Goal: Information Seeking & Learning: Learn about a topic

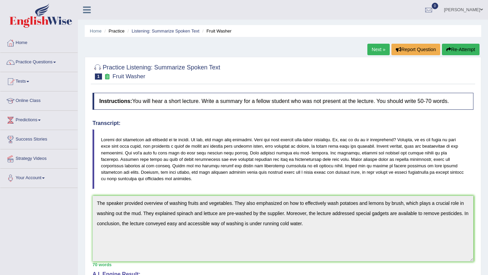
click at [375, 49] on link "Next »" at bounding box center [378, 50] width 22 height 12
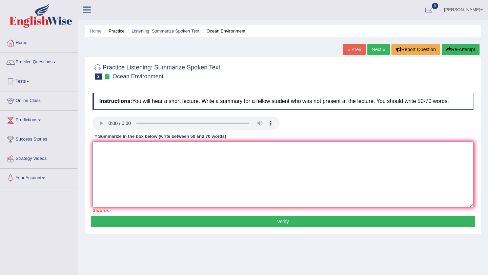
click at [207, 169] on textarea at bounding box center [283, 175] width 381 height 66
type textarea "T"
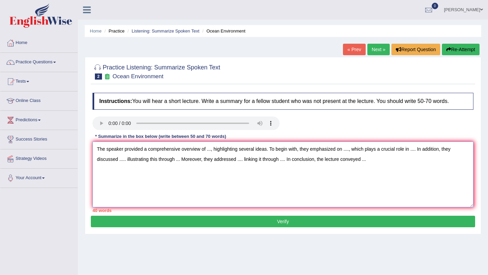
click at [212, 151] on textarea "The speaker provided a comprehensive overview of ..., highlighting several idea…" at bounding box center [283, 175] width 381 height 66
click at [116, 160] on textarea "The speaker provided a comprehensive overview of climate change, highlighting s…" at bounding box center [283, 175] width 381 height 66
click at [422, 150] on textarea "The speaker provided a comprehensive overview of climate change, highlighting s…" at bounding box center [283, 175] width 381 height 66
click at [125, 160] on textarea "The speaker provided a comprehensive overview of climate change, highlighting s…" at bounding box center [283, 175] width 381 height 66
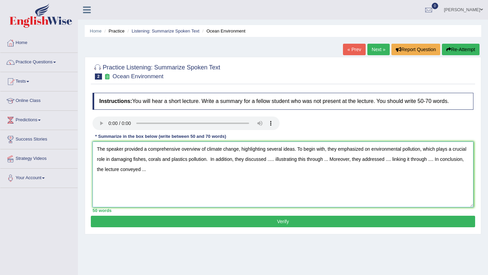
click at [292, 161] on textarea "The speaker provided a comprehensive overview of climate change, highlighting s…" at bounding box center [283, 175] width 381 height 66
click at [223, 160] on textarea "The speaker provided a comprehensive overview of climate change, highlighting s…" at bounding box center [283, 175] width 381 height 66
click at [295, 161] on textarea "The speaker provided a comprehensive overview of climate change, highlighting s…" at bounding box center [283, 175] width 381 height 66
click at [126, 171] on textarea "The speaker provided a comprehensive overview of climate change, highlighting s…" at bounding box center [283, 175] width 381 height 66
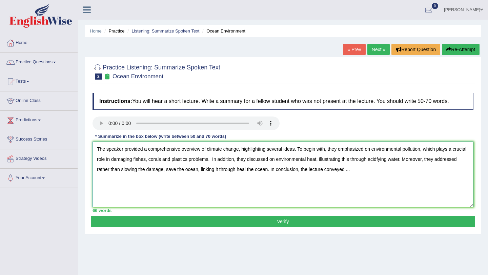
click at [376, 171] on textarea "The speaker provided a comprehensive overview of climate change, highlighting s…" at bounding box center [283, 175] width 381 height 66
click at [292, 171] on textarea "The speaker provided a comprehensive overview of climate change, highlighting s…" at bounding box center [283, 175] width 381 height 66
click at [395, 170] on textarea "The speaker provided a comprehensive overview of climate change, highlighting s…" at bounding box center [283, 175] width 381 height 66
click at [228, 161] on textarea "The speaker provided a comprehensive overview of climate change, highlighting s…" at bounding box center [283, 175] width 381 height 66
click at [222, 169] on textarea "The speaker provided a comprehensive overview of climate change, highlighting s…" at bounding box center [283, 175] width 381 height 66
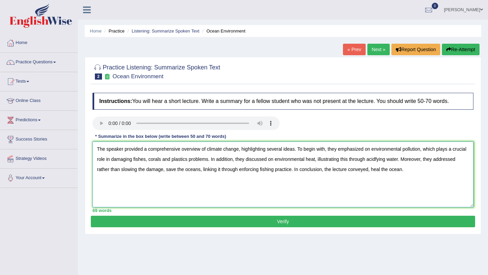
click at [430, 170] on textarea "The speaker provided a comprehensive overview of climate change, highlighting s…" at bounding box center [283, 175] width 381 height 66
type textarea "The speaker provided a comprehensive overview of climate change, highlighting s…"
click at [338, 221] on button "Verify" at bounding box center [283, 222] width 384 height 12
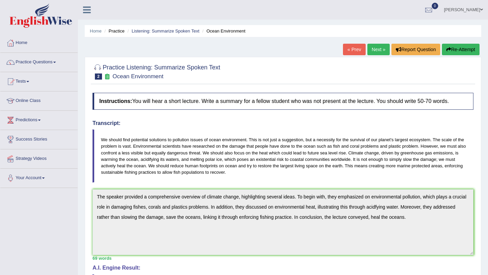
click at [377, 48] on link "Next »" at bounding box center [378, 50] width 22 height 12
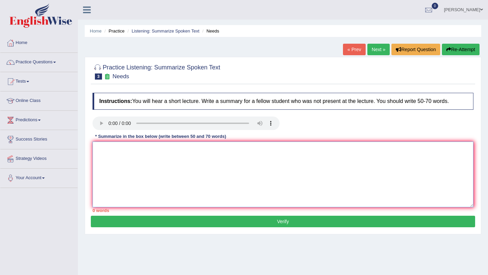
click at [255, 173] on textarea at bounding box center [283, 175] width 381 height 66
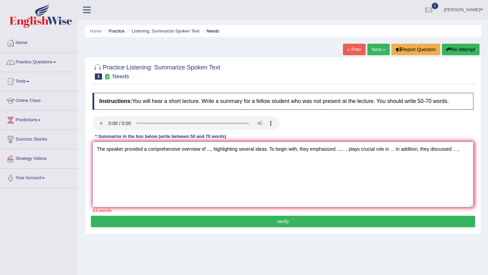
click at [301, 151] on textarea "The speaker provided a comprehensive overview of ..., highlighting several idea…" at bounding box center [283, 175] width 381 height 66
click at [350, 151] on textarea "The speaker provided a comprehensive overview of ..., highlighting several idea…" at bounding box center [283, 175] width 381 height 66
click at [468, 150] on textarea "The speaker provided a comprehensive overview of ..., highlighting several idea…" at bounding box center [283, 175] width 381 height 66
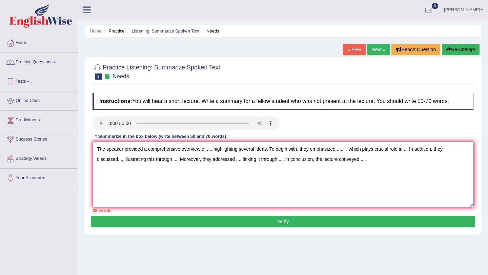
click at [213, 160] on textarea "The speaker provided a comprehensive overview of ..., highlighting several idea…" at bounding box center [283, 175] width 381 height 66
click at [295, 160] on textarea "The speaker provided a comprehensive overview of ..., highlighting several idea…" at bounding box center [283, 175] width 381 height 66
click at [375, 160] on textarea "The speaker provided a comprehensive overview of ..., highlighting several idea…" at bounding box center [283, 175] width 381 height 66
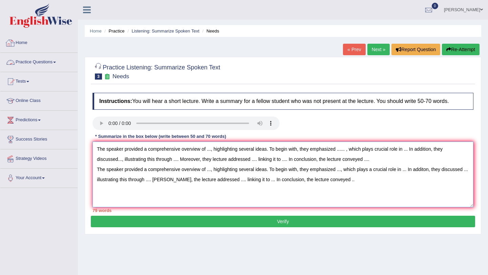
type textarea "The speaker provided a comprehensive overview of ..., highlighting several idea…"
click at [24, 42] on link "Home" at bounding box center [38, 42] width 77 height 17
